Goal: Task Accomplishment & Management: Complete application form

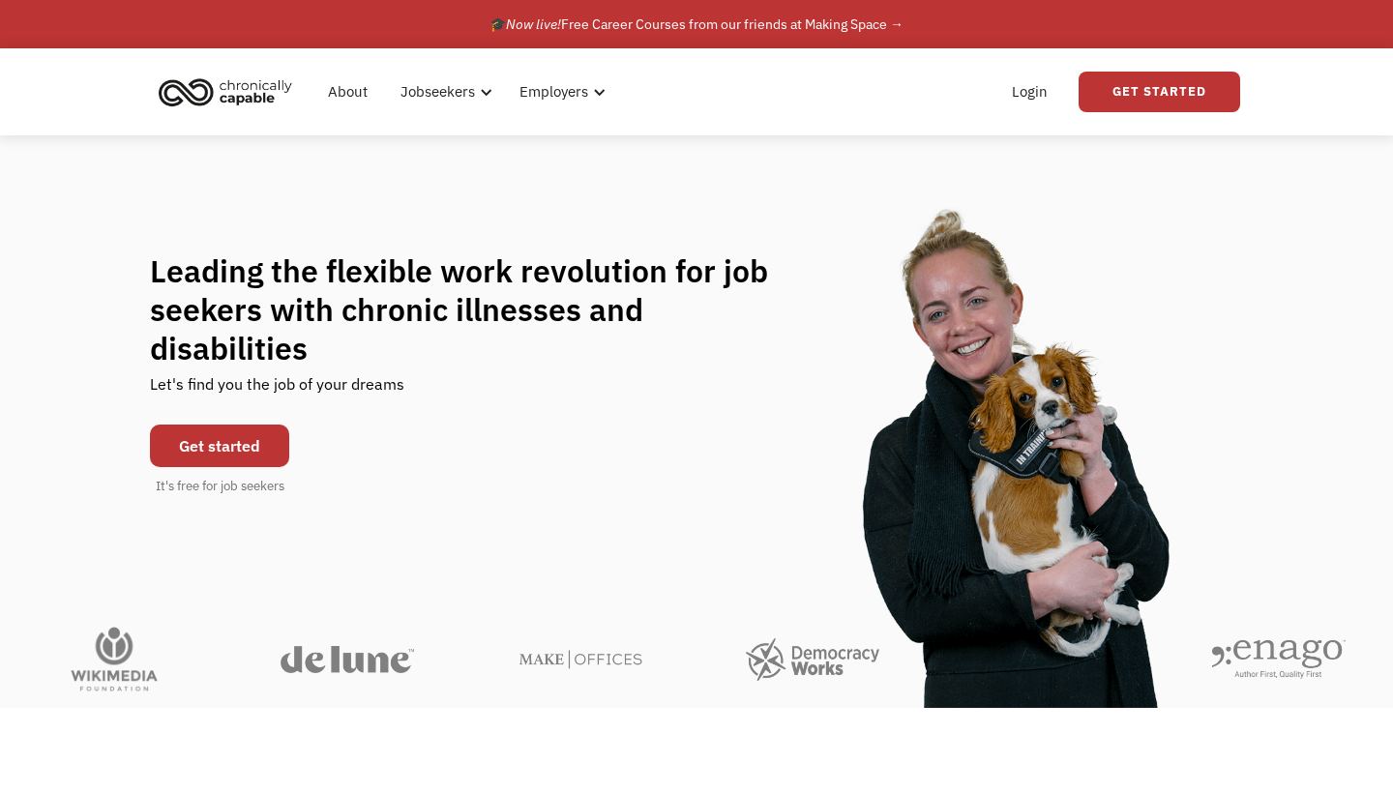
click at [188, 435] on link "Get started" at bounding box center [219, 446] width 139 height 43
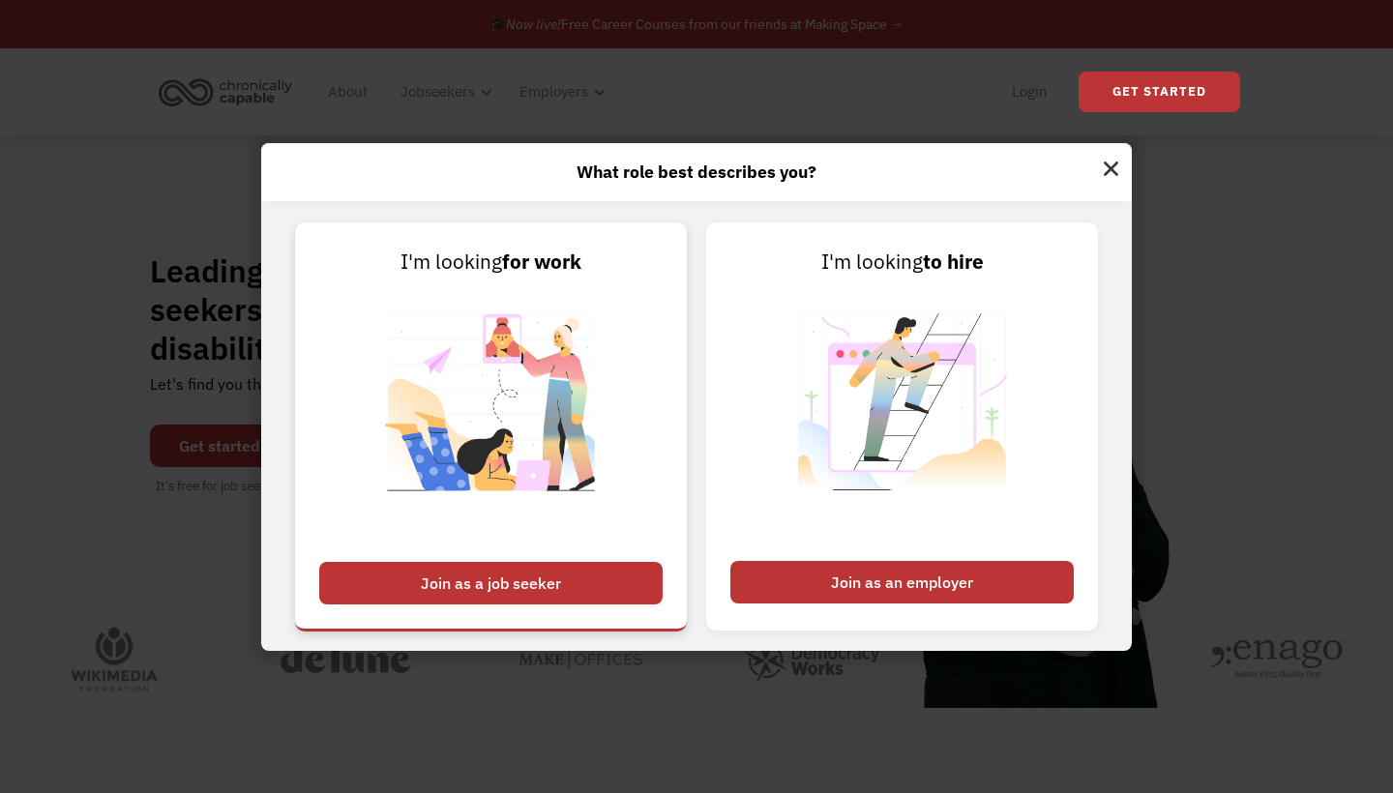
click at [587, 580] on div "Join as a job seeker" at bounding box center [490, 583] width 343 height 43
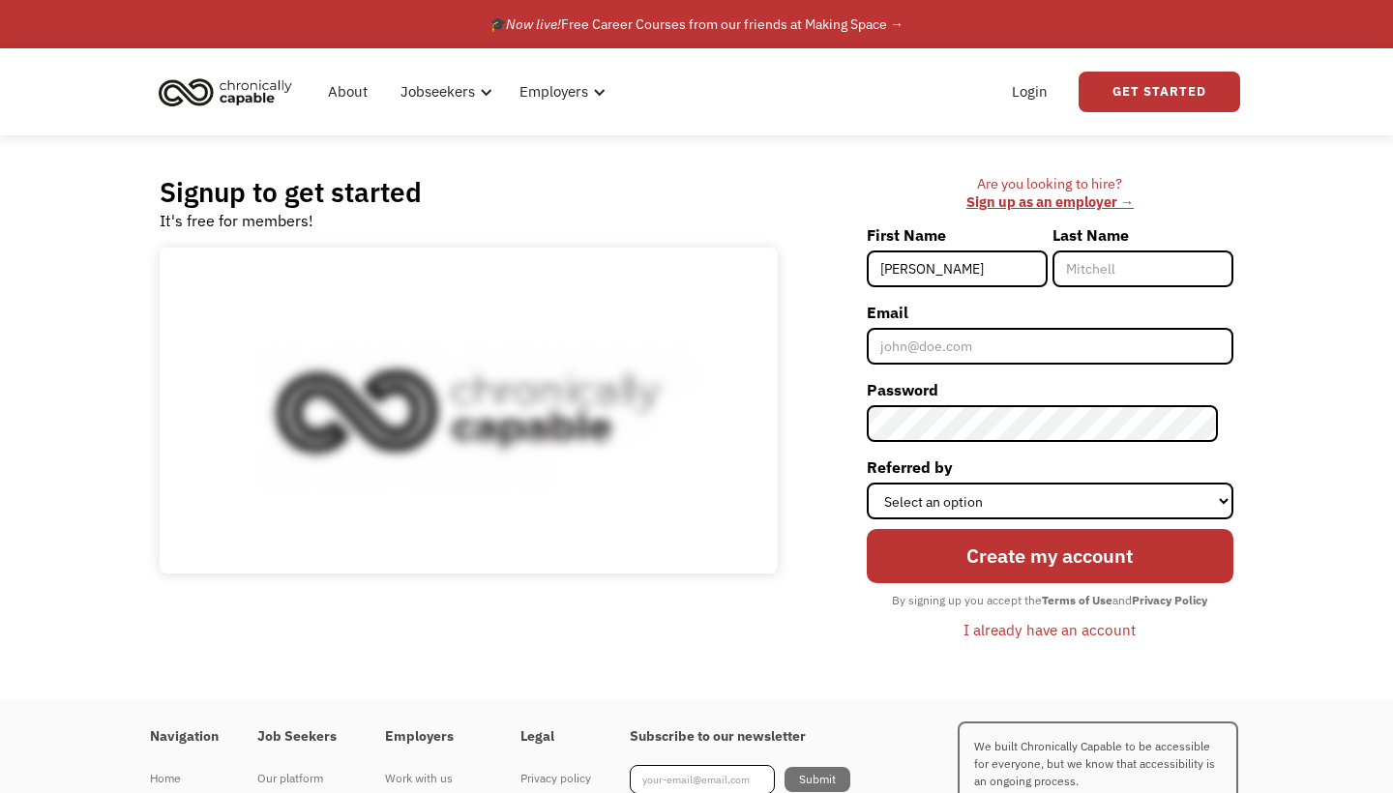
type input "Charlie"
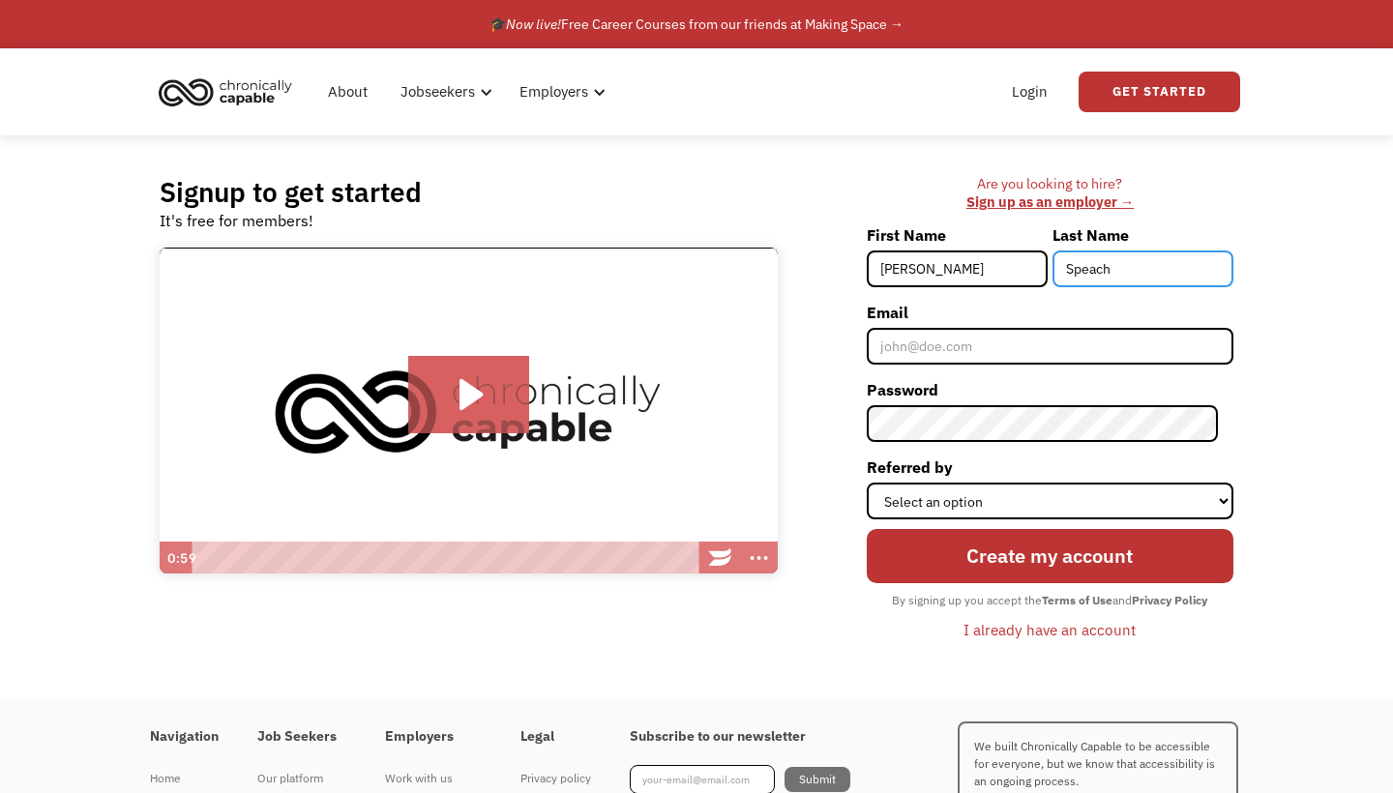
type input "Speach"
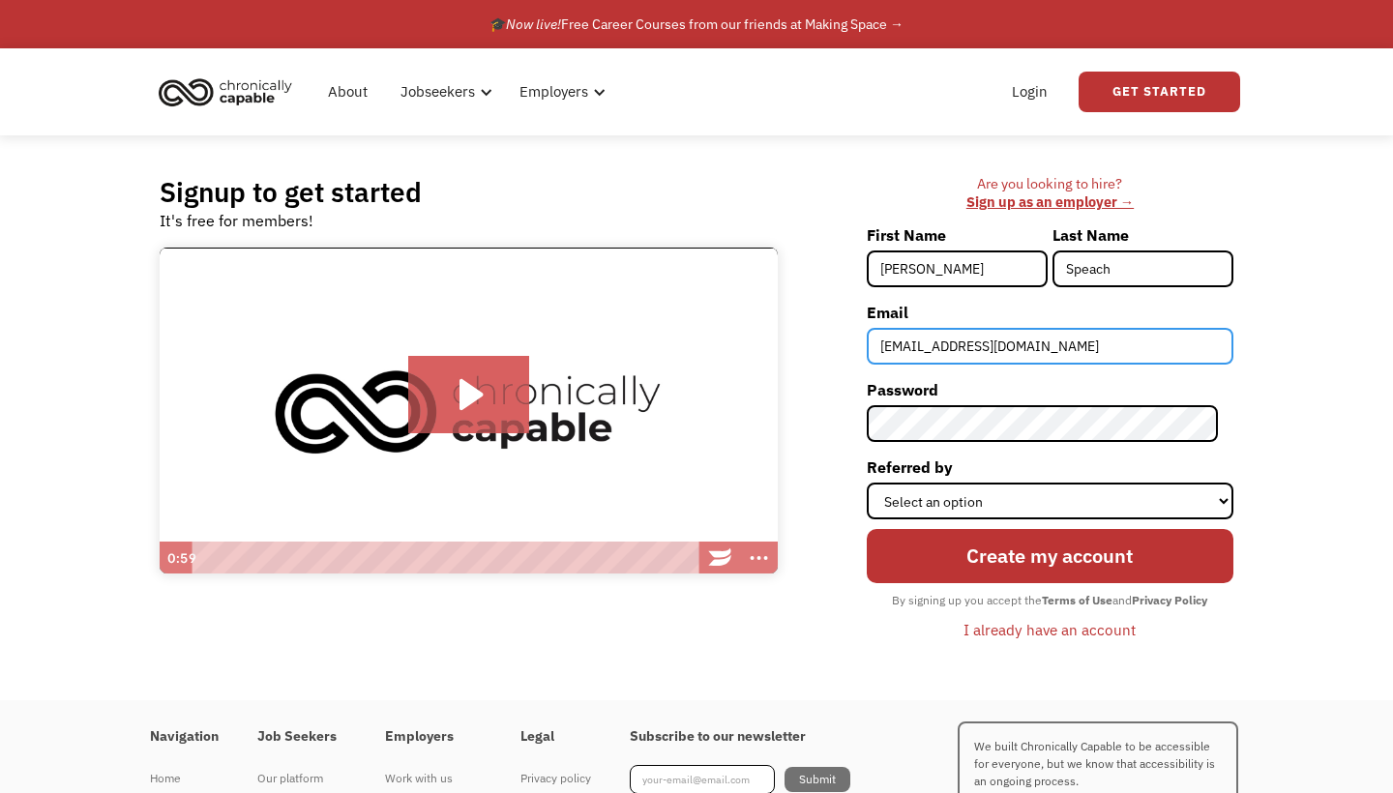
type input "charlie.speach.16@gmail.com"
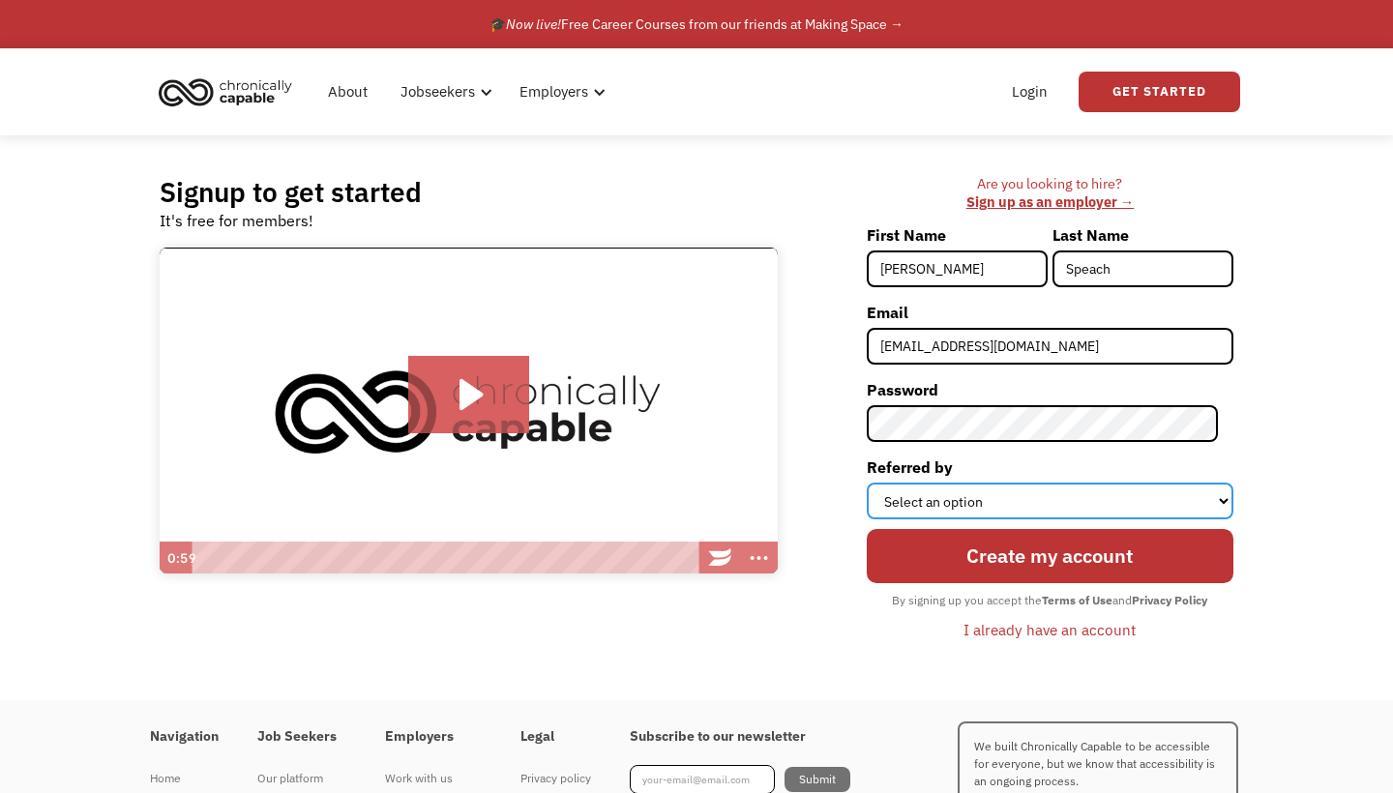
select select "Other"
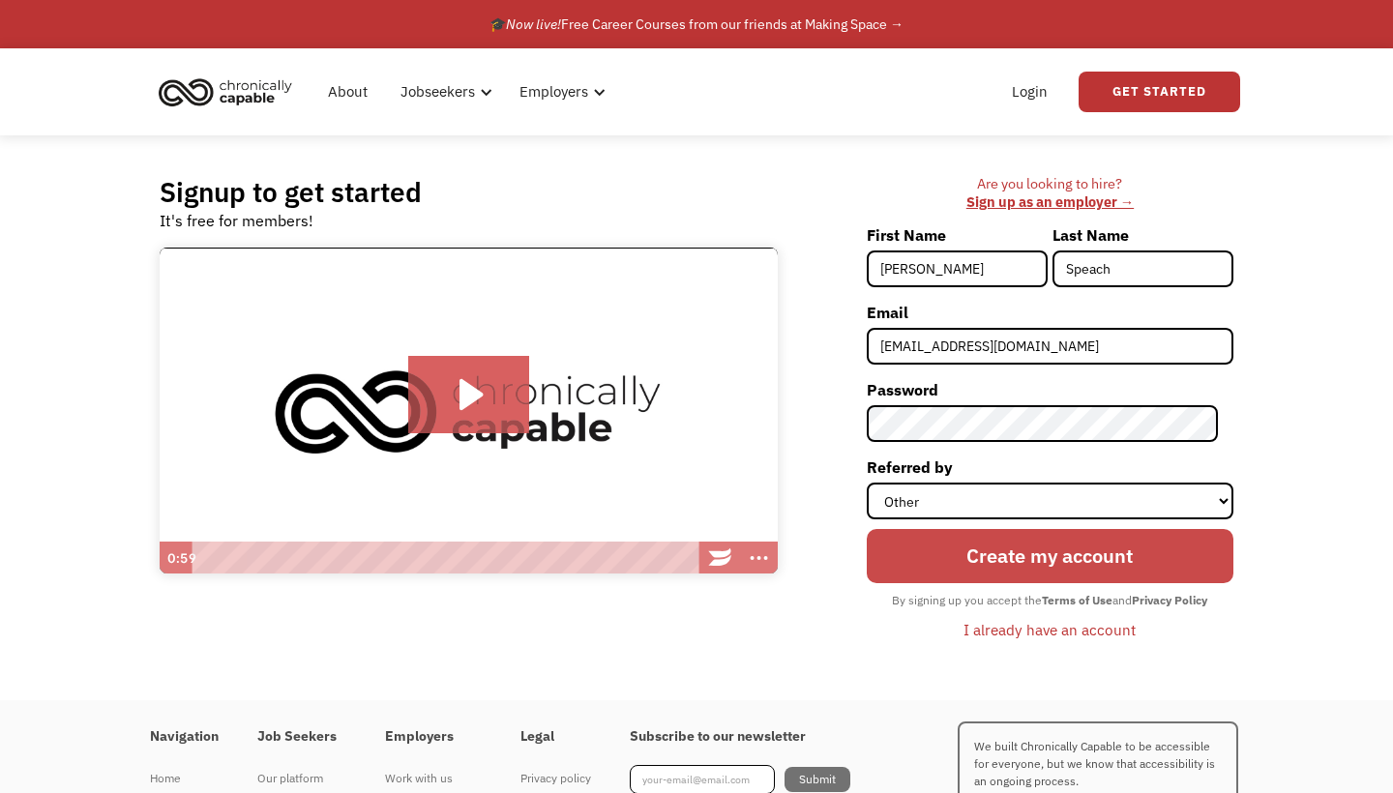
click at [956, 571] on input "Create my account" at bounding box center [1050, 556] width 367 height 55
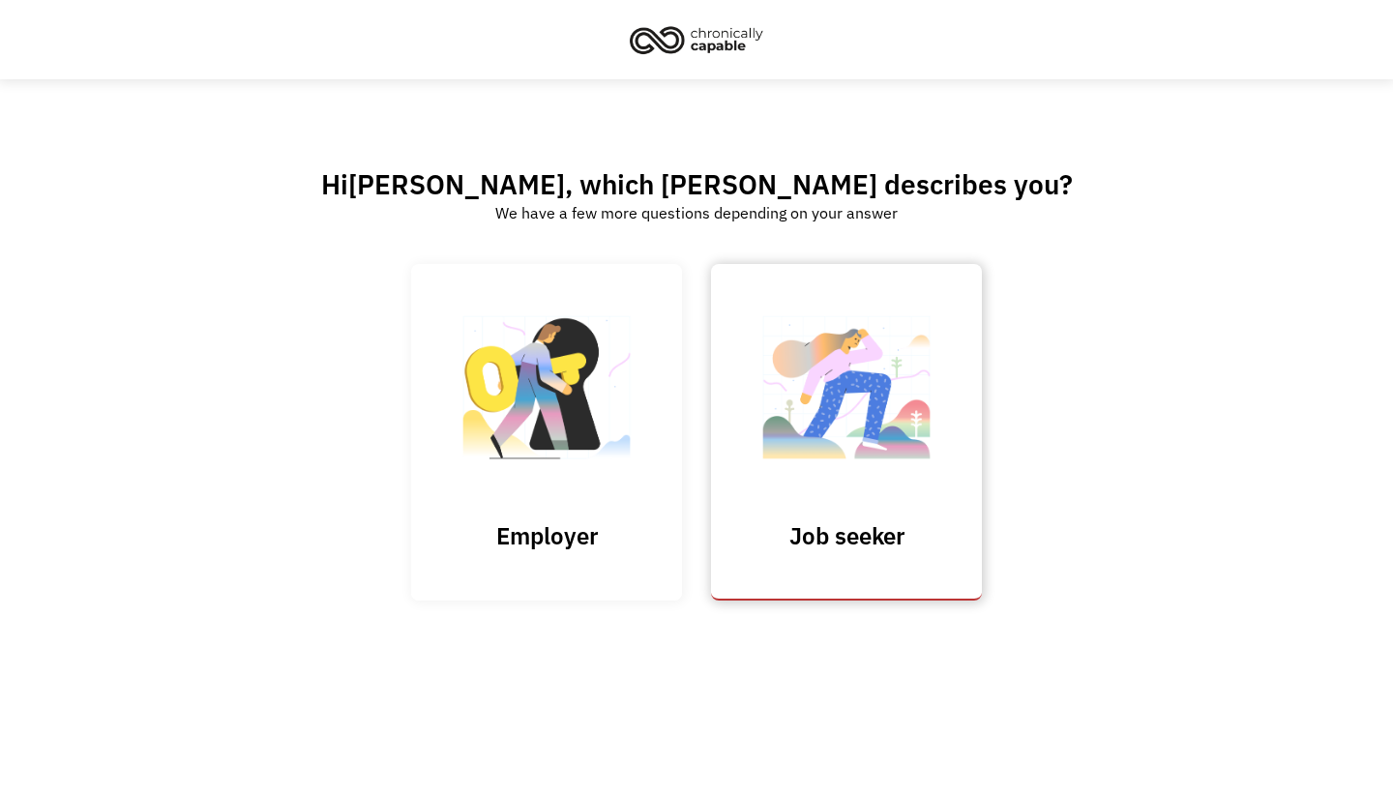
click at [729, 588] on link "Job seeker" at bounding box center [846, 432] width 271 height 336
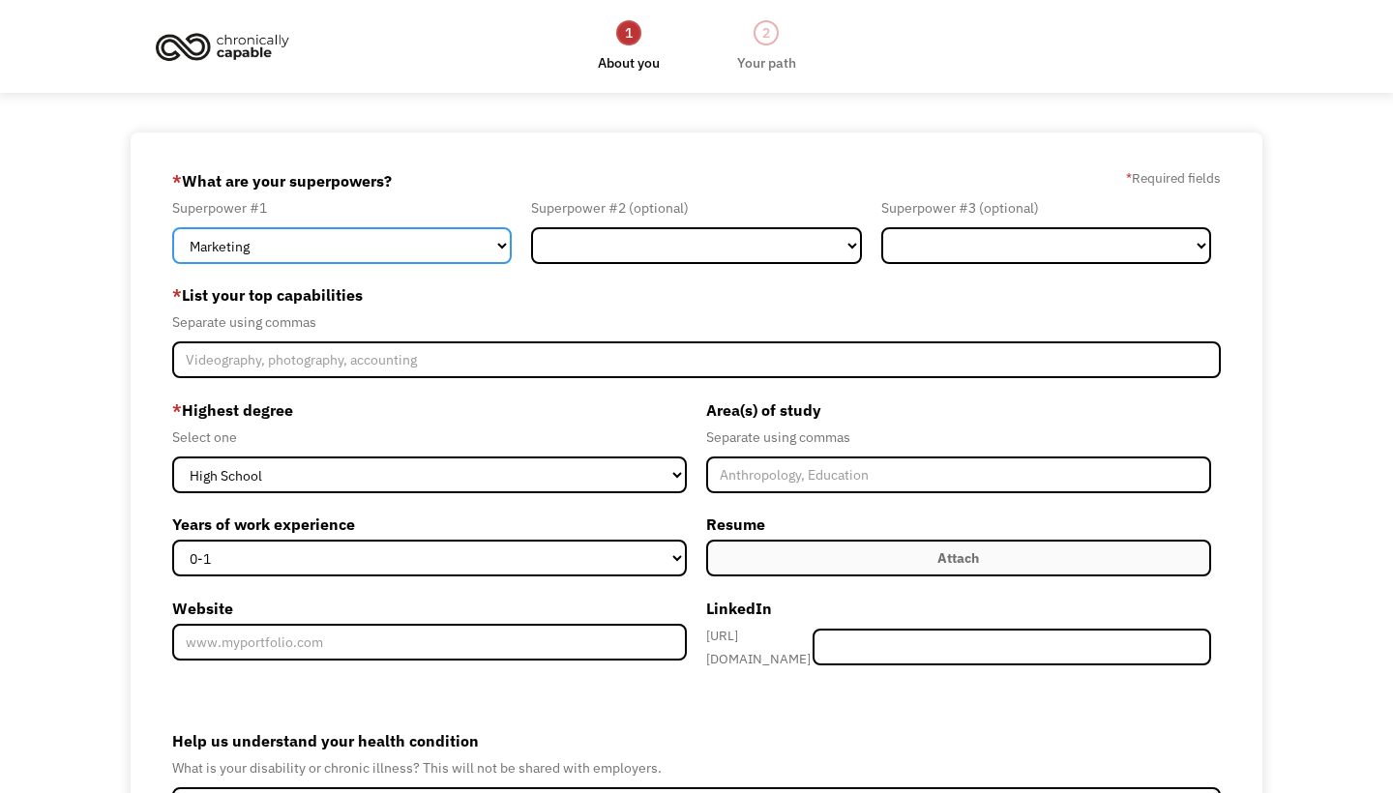
select select "Customer Service"
click at [996, 322] on div "Separate using commas" at bounding box center [696, 321] width 1048 height 23
